Goal: Transaction & Acquisition: Purchase product/service

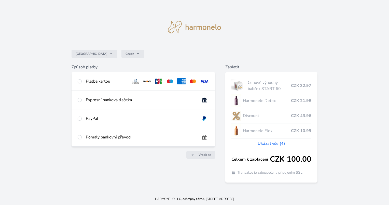
click at [82, 81] on div "Platba kartou" at bounding box center [143, 81] width 143 height 18
radio input "true"
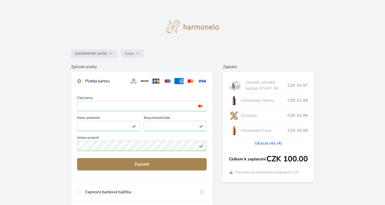
click at [143, 163] on span "Zaplatit" at bounding box center [141, 164] width 121 height 6
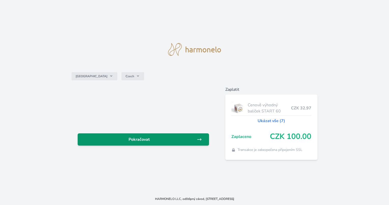
click at [137, 139] on span "Pokračovat" at bounding box center [139, 139] width 115 height 6
